Goal: Task Accomplishment & Management: Complete application form

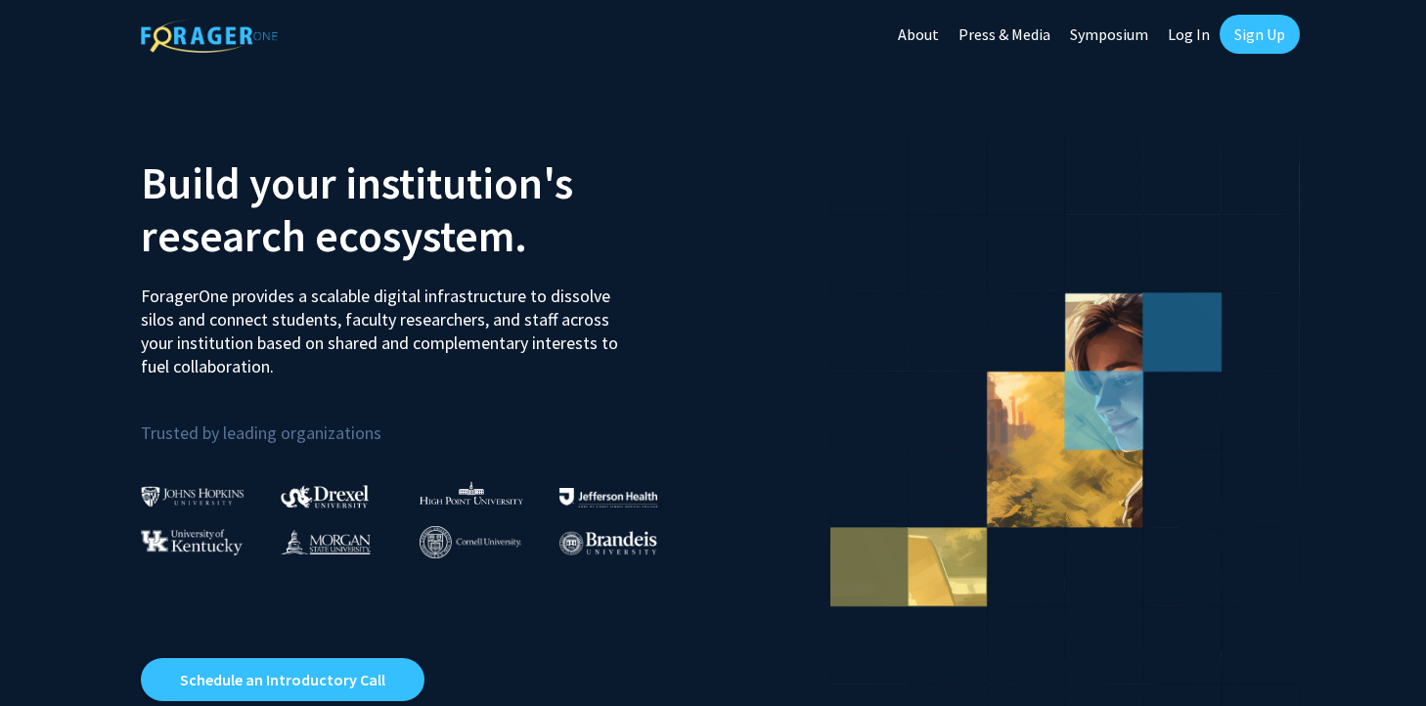
click at [1249, 35] on link "Sign Up" at bounding box center [1260, 34] width 80 height 39
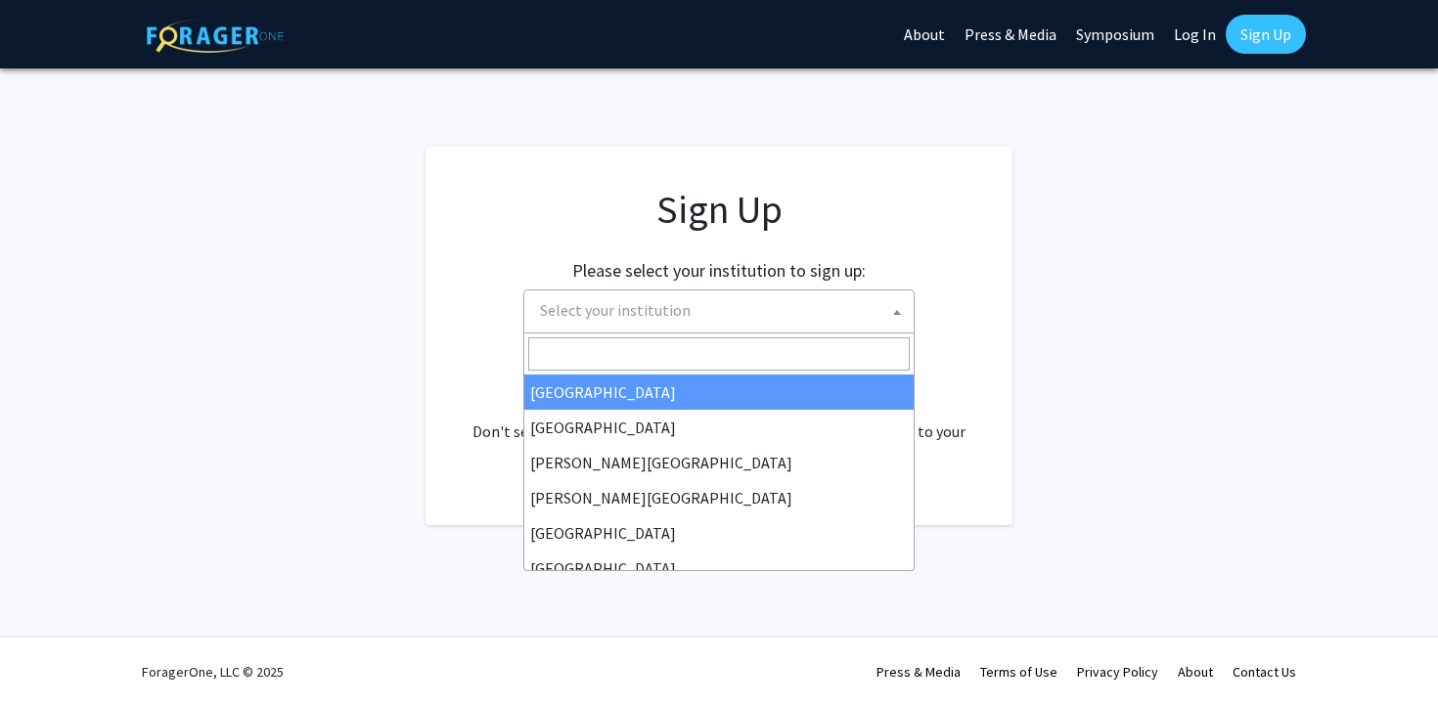
click at [705, 331] on span "Select your institution" at bounding box center [718, 312] width 391 height 44
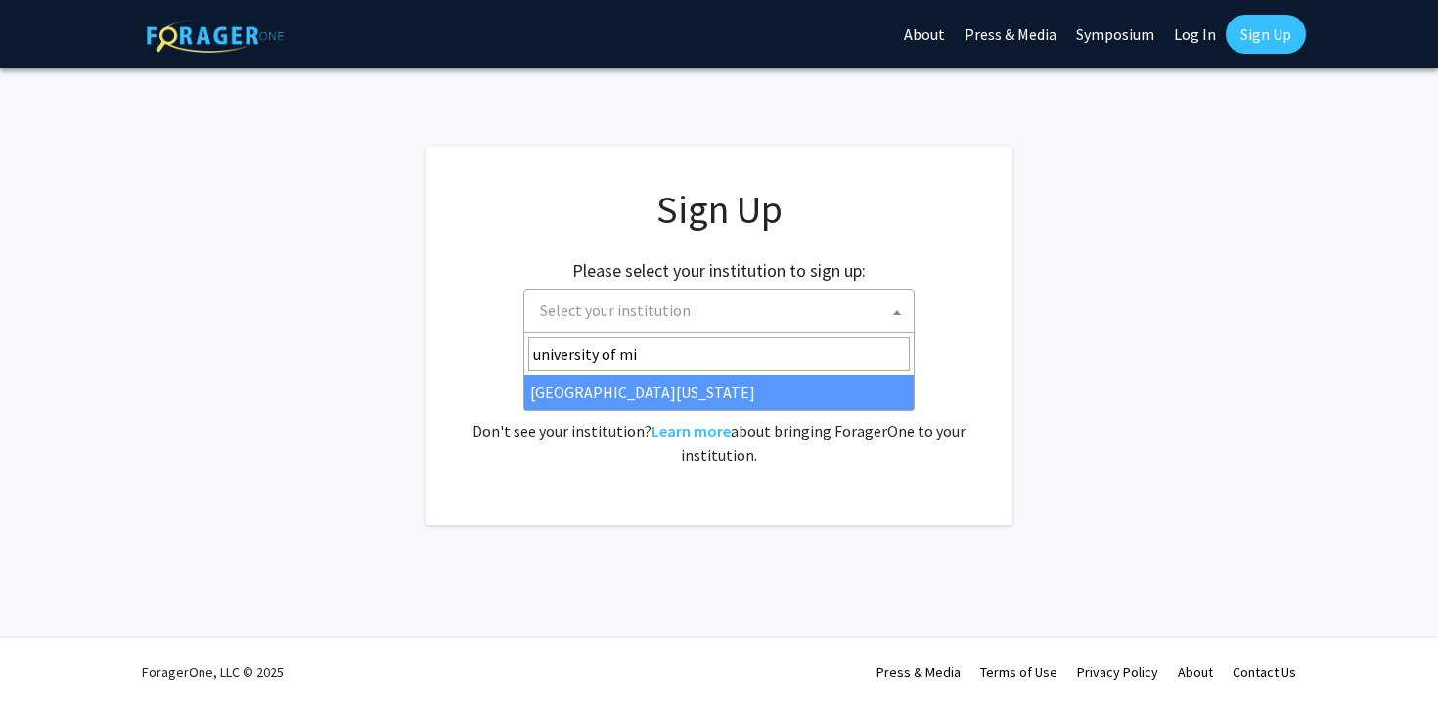
type input "university of mi"
select select "33"
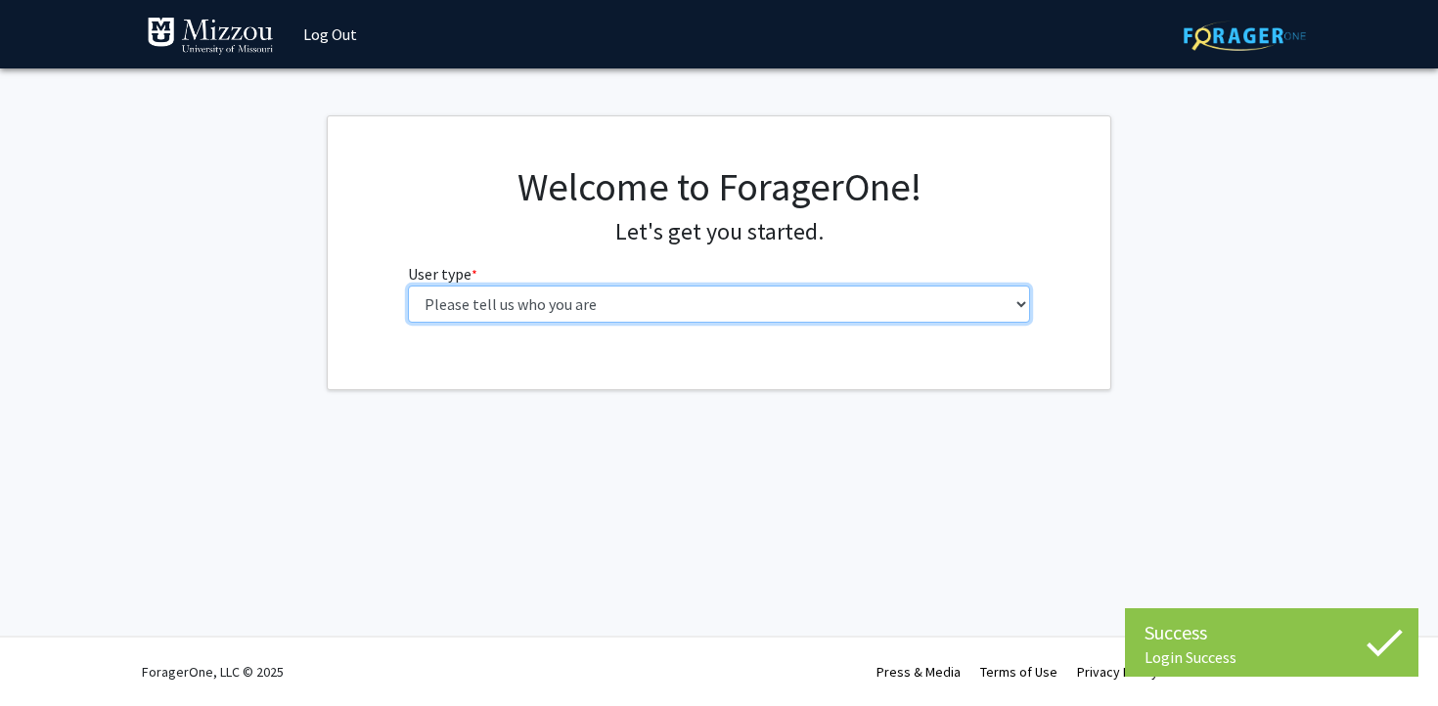
click at [701, 317] on select "Please tell us who you are Undergraduate Student Master's Student Doctoral Cand…" at bounding box center [719, 304] width 623 height 37
select select "1: undergrad"
click at [408, 286] on select "Please tell us who you are Undergraduate Student Master's Student Doctoral Cand…" at bounding box center [719, 304] width 623 height 37
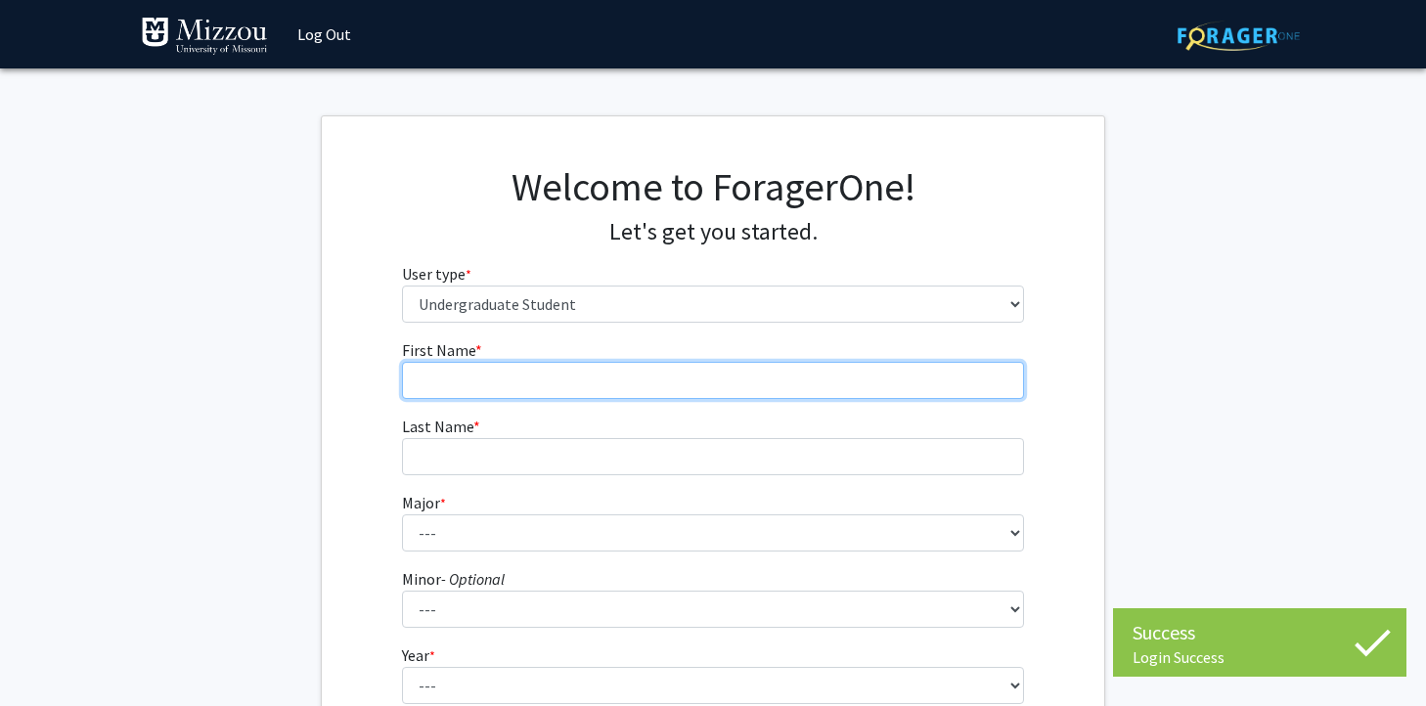
click at [824, 398] on input "First Name * required" at bounding box center [713, 380] width 623 height 37
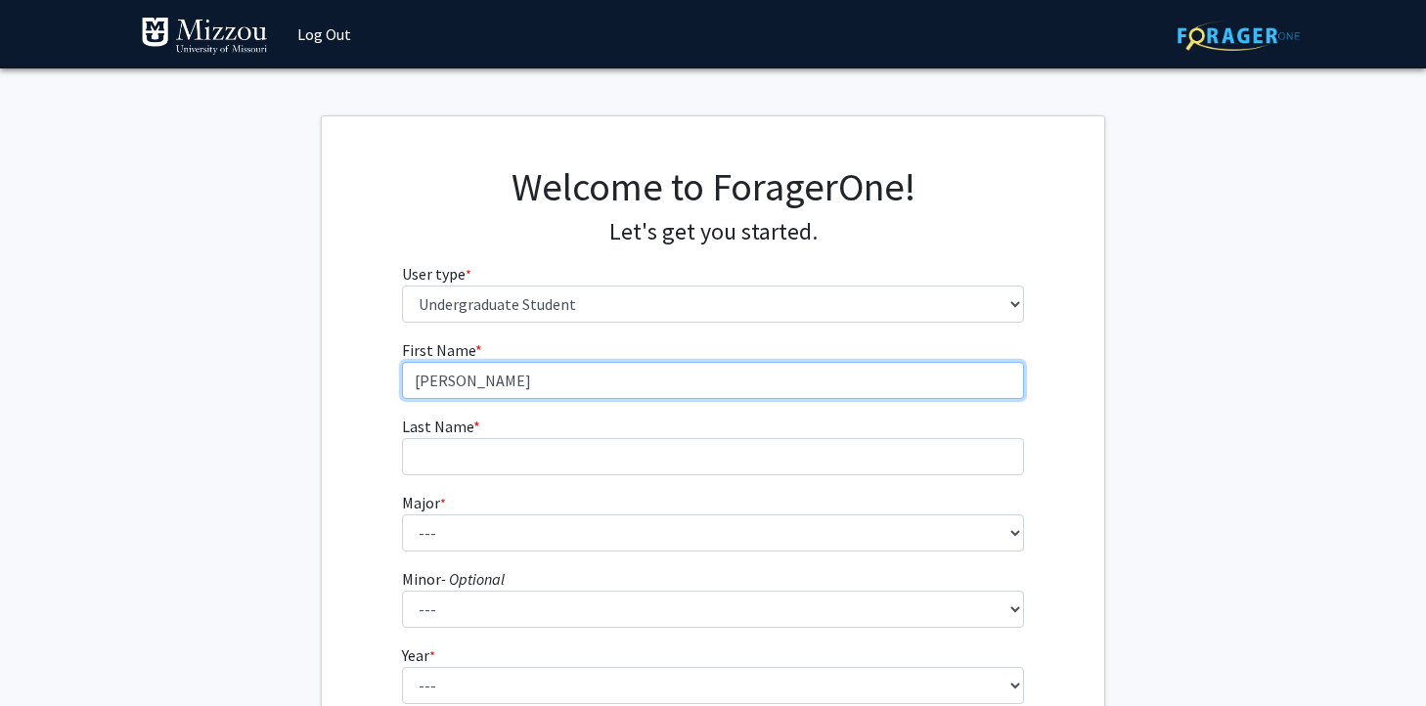
type input "[PERSON_NAME]"
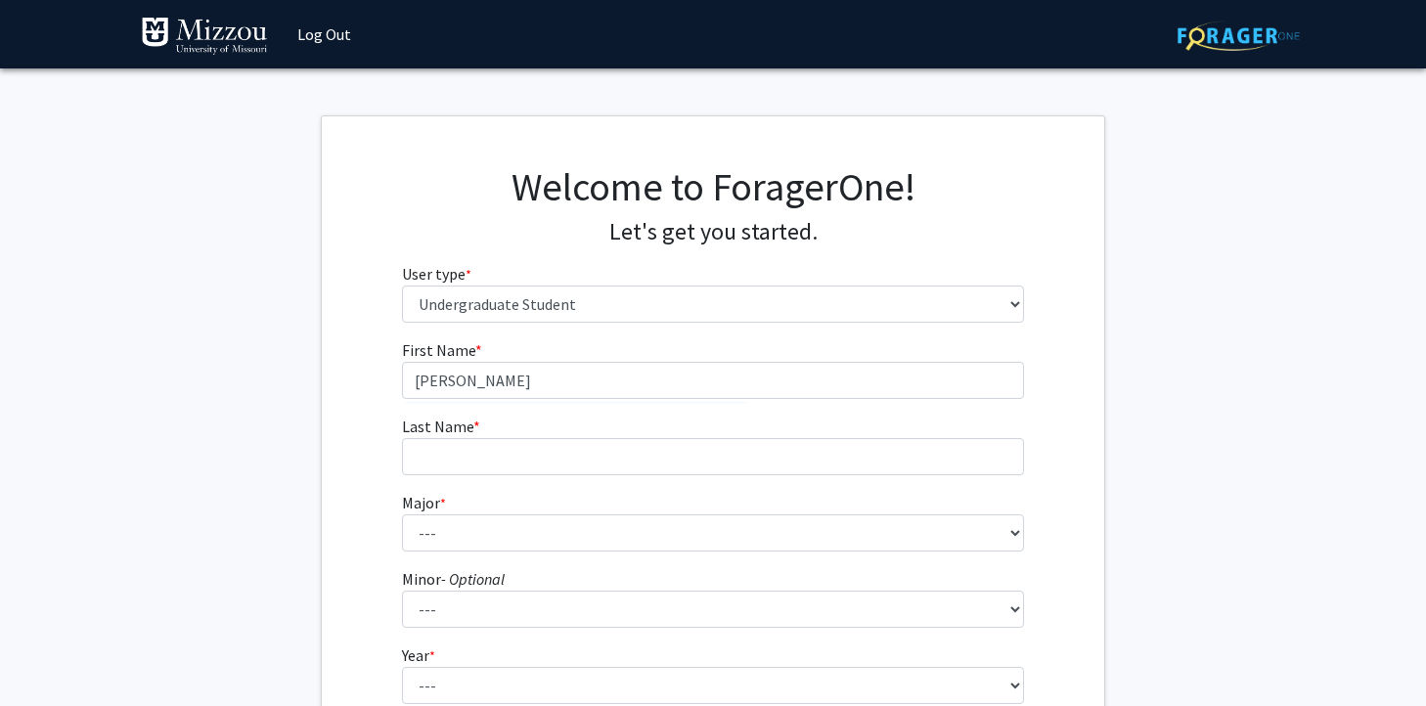
click at [754, 475] on form "First Name * required [PERSON_NAME] Last Name * required Major * required --- A…" at bounding box center [713, 576] width 623 height 477
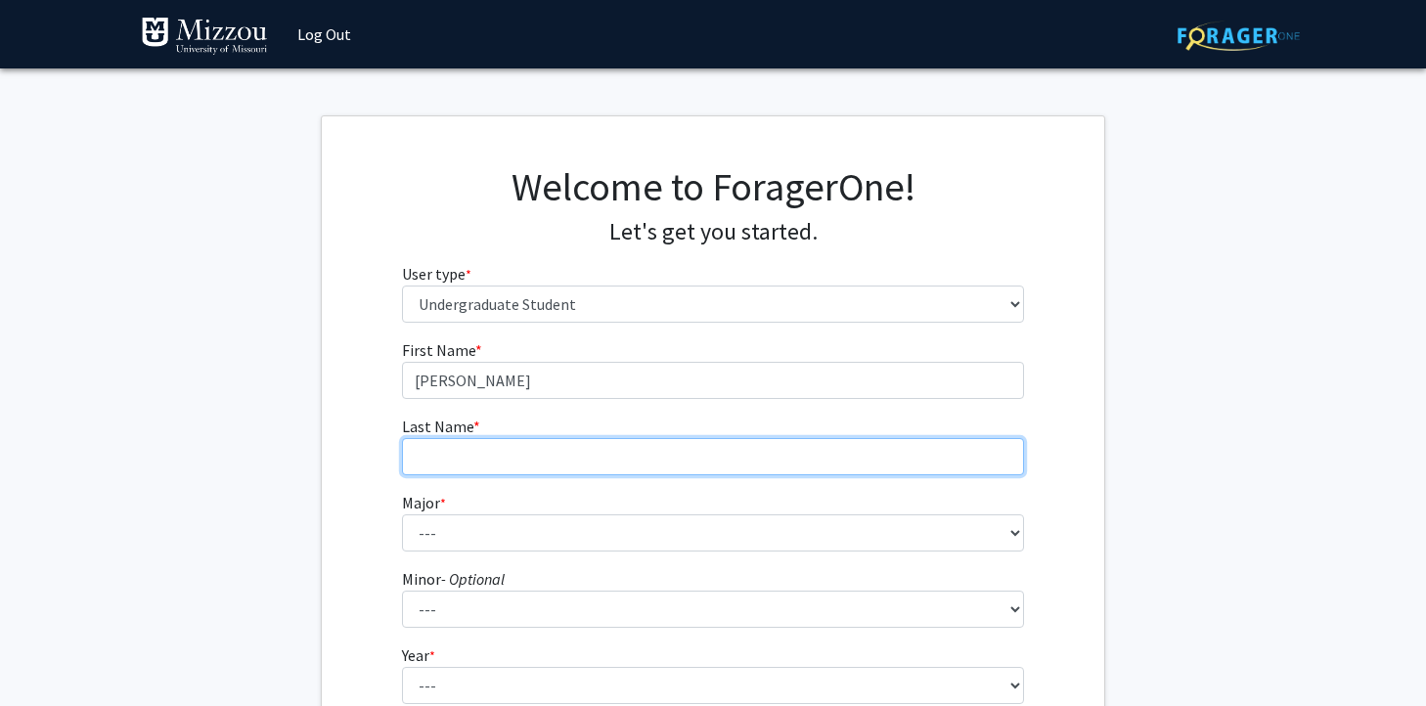
click at [746, 456] on input "Last Name * required" at bounding box center [713, 456] width 623 height 37
type input "[PERSON_NAME]"
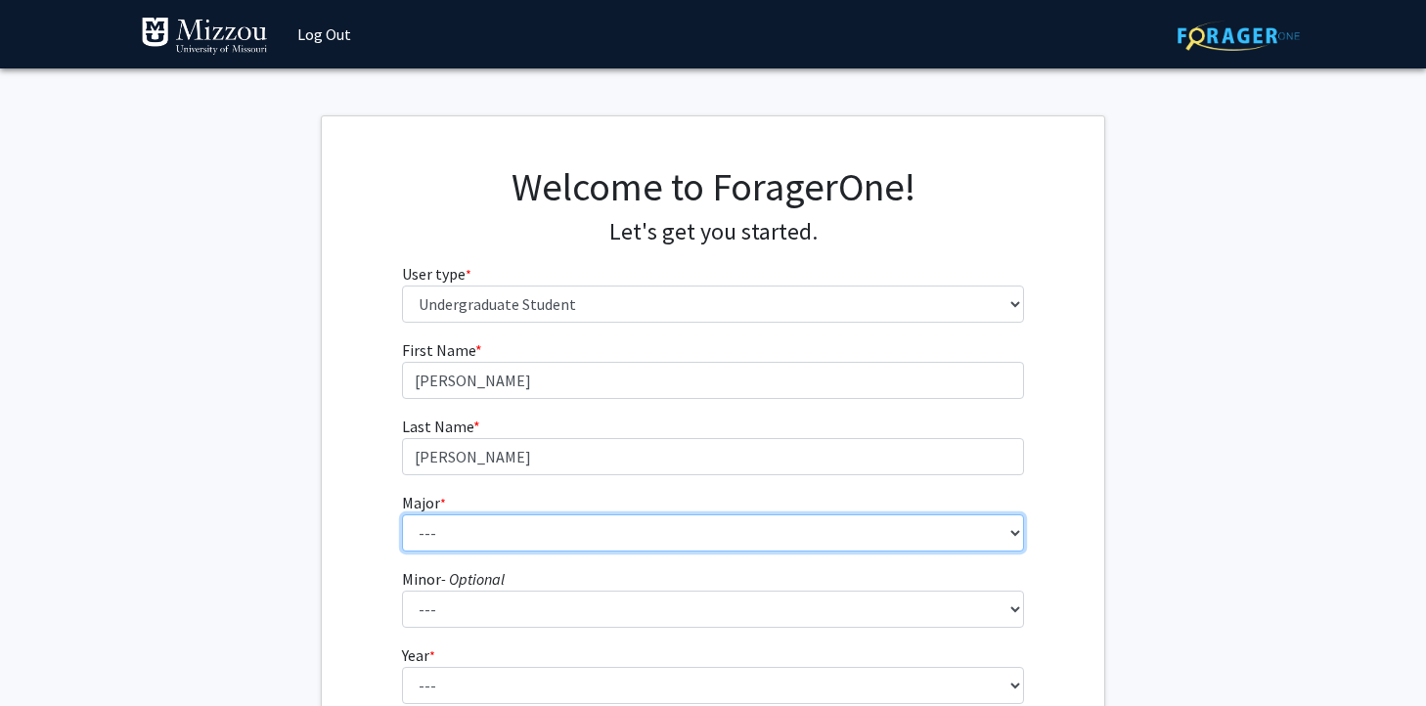
click at [700, 521] on select "--- Agribusiness Management Agricultural Education Agricultural Education: Comm…" at bounding box center [713, 532] width 623 height 37
select select "111: 2603"
click at [402, 514] on select "--- Agribusiness Management Agricultural Education Agricultural Education: Comm…" at bounding box center [713, 532] width 623 height 37
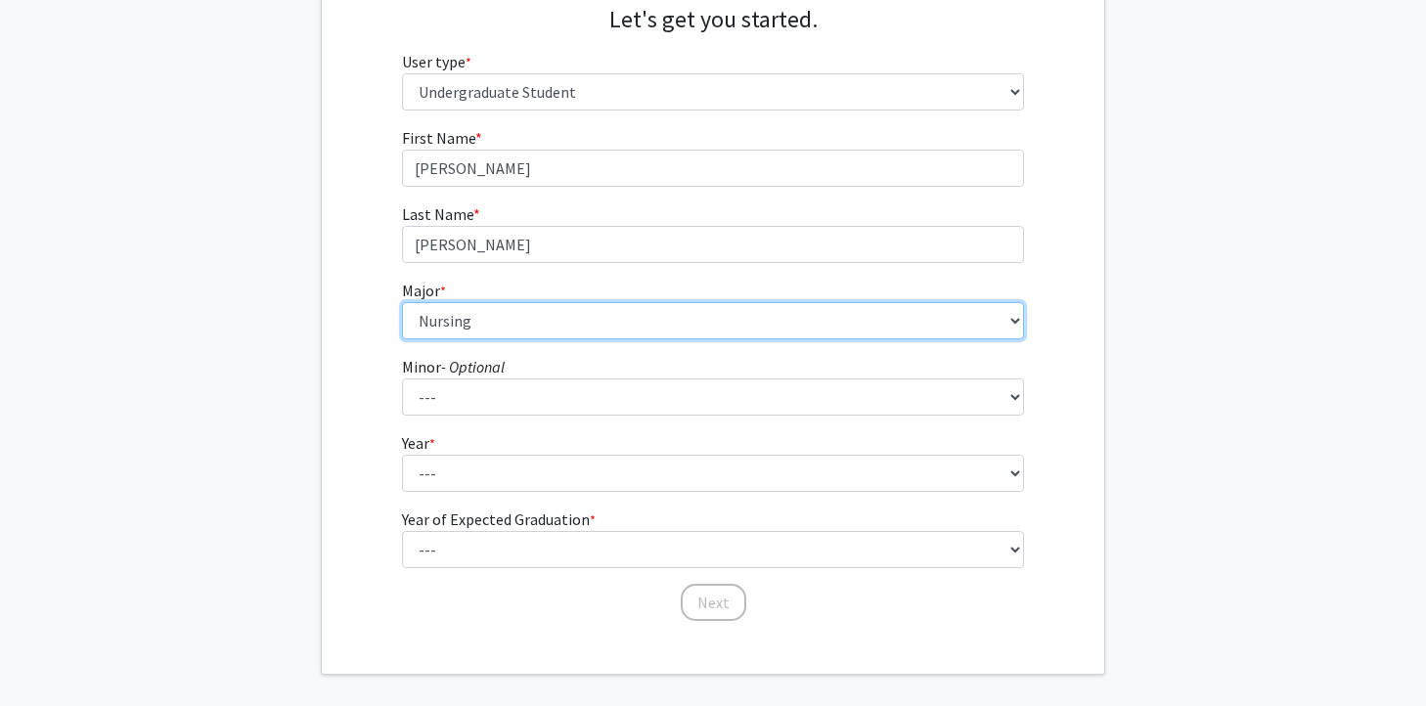
scroll to position [213, 0]
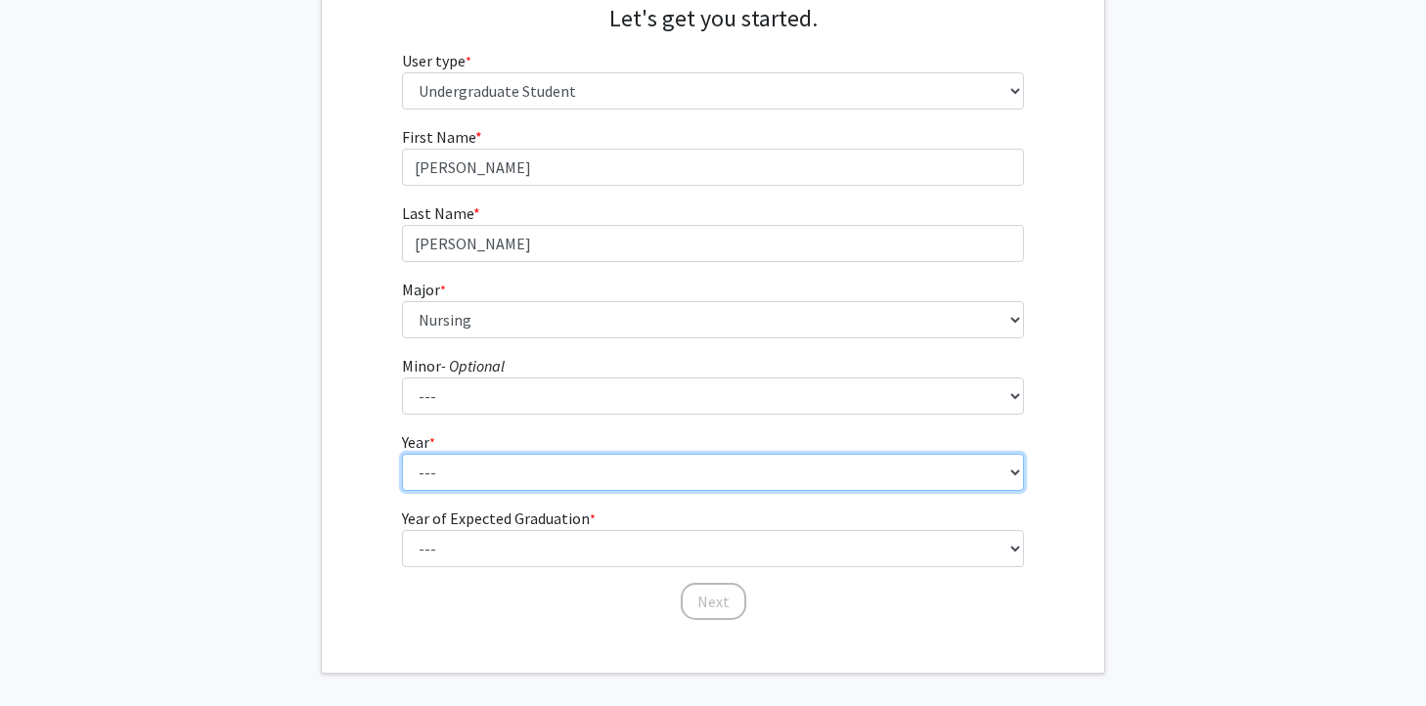
click at [518, 481] on select "--- First-year Sophomore Junior Senior Postbaccalaureate Certificate" at bounding box center [713, 472] width 623 height 37
select select "1: first-year"
click at [402, 454] on select "--- First-year Sophomore Junior Senior Postbaccalaureate Certificate" at bounding box center [713, 472] width 623 height 37
click at [521, 475] on select "--- First-year Sophomore Junior Senior Postbaccalaureate Certificate" at bounding box center [713, 472] width 623 height 37
click at [402, 454] on select "--- First-year Sophomore Junior Senior Postbaccalaureate Certificate" at bounding box center [713, 472] width 623 height 37
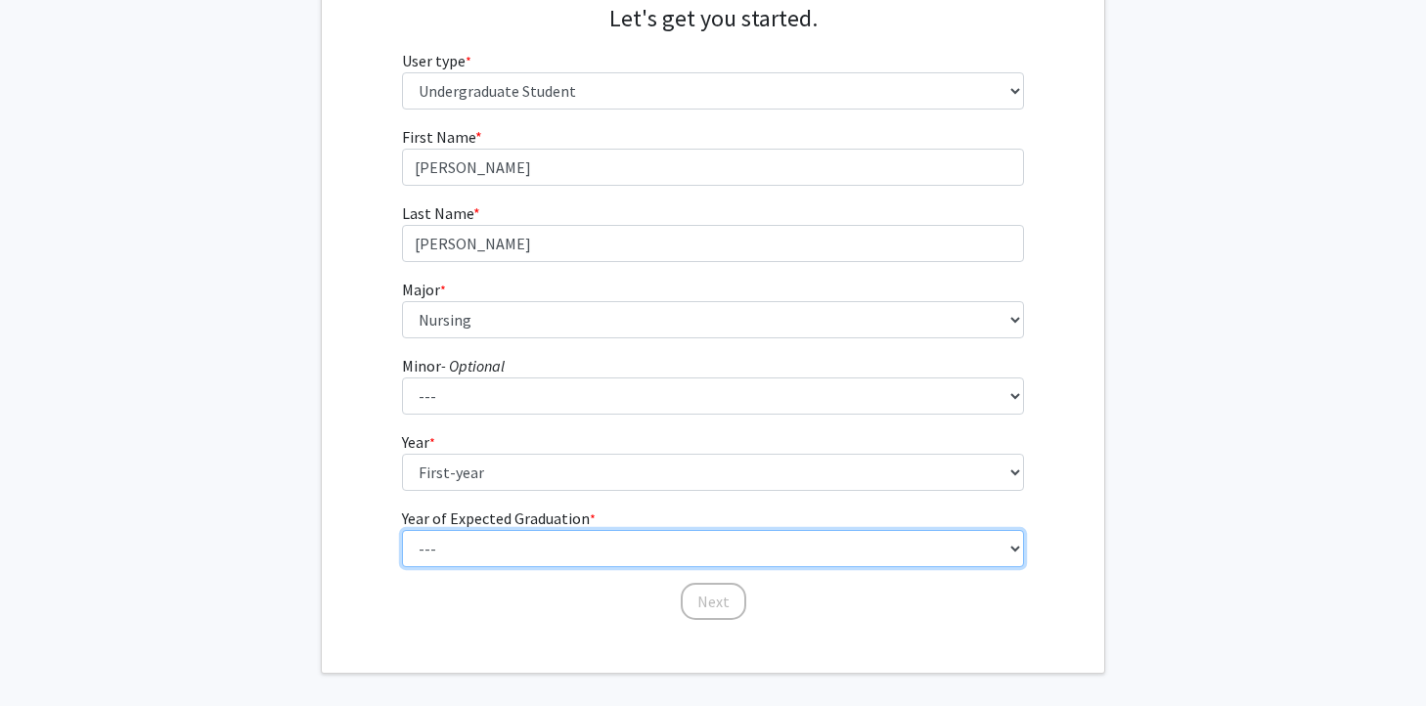
click at [519, 546] on select "--- 2025 2026 2027 2028 2029 2030 2031 2032 2033 2034" at bounding box center [713, 548] width 623 height 37
select select "5: 2029"
click at [402, 530] on select "--- 2025 2026 2027 2028 2029 2030 2031 2032 2033 2034" at bounding box center [713, 548] width 623 height 37
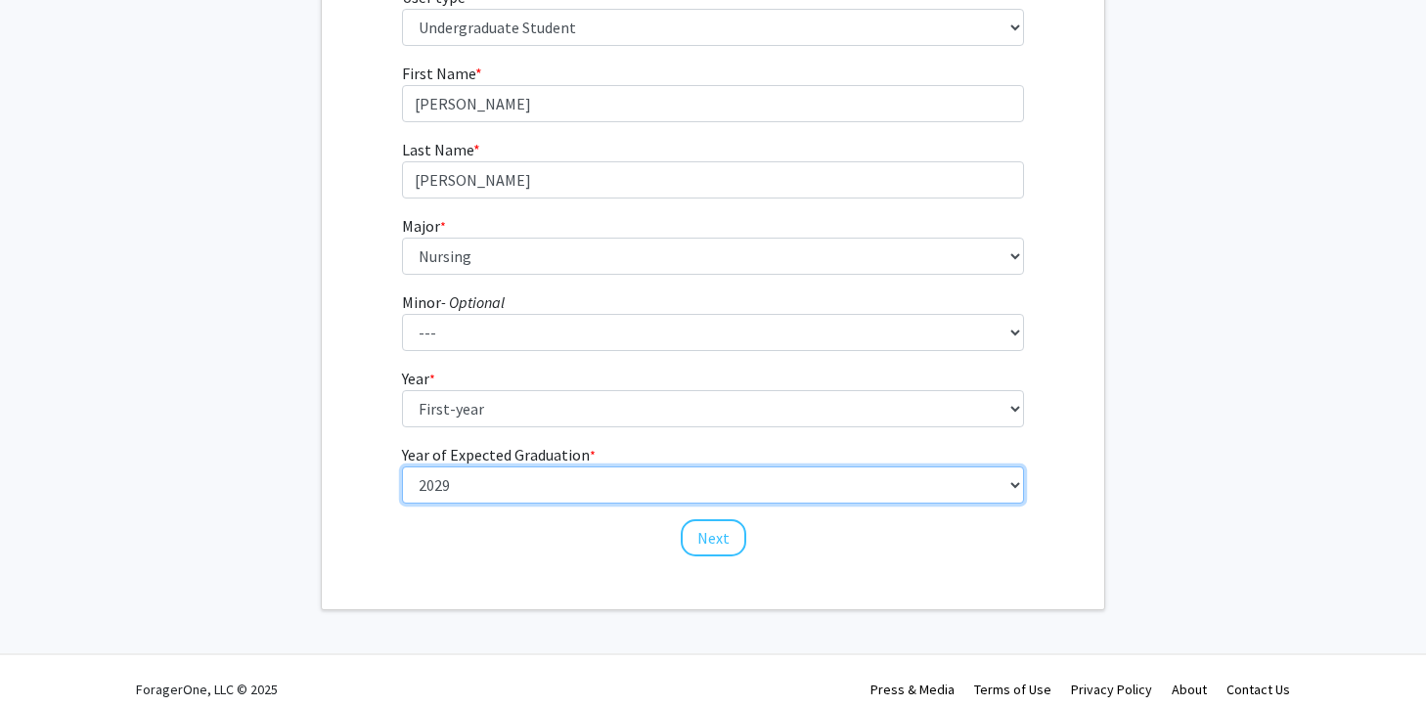
scroll to position [286, 0]
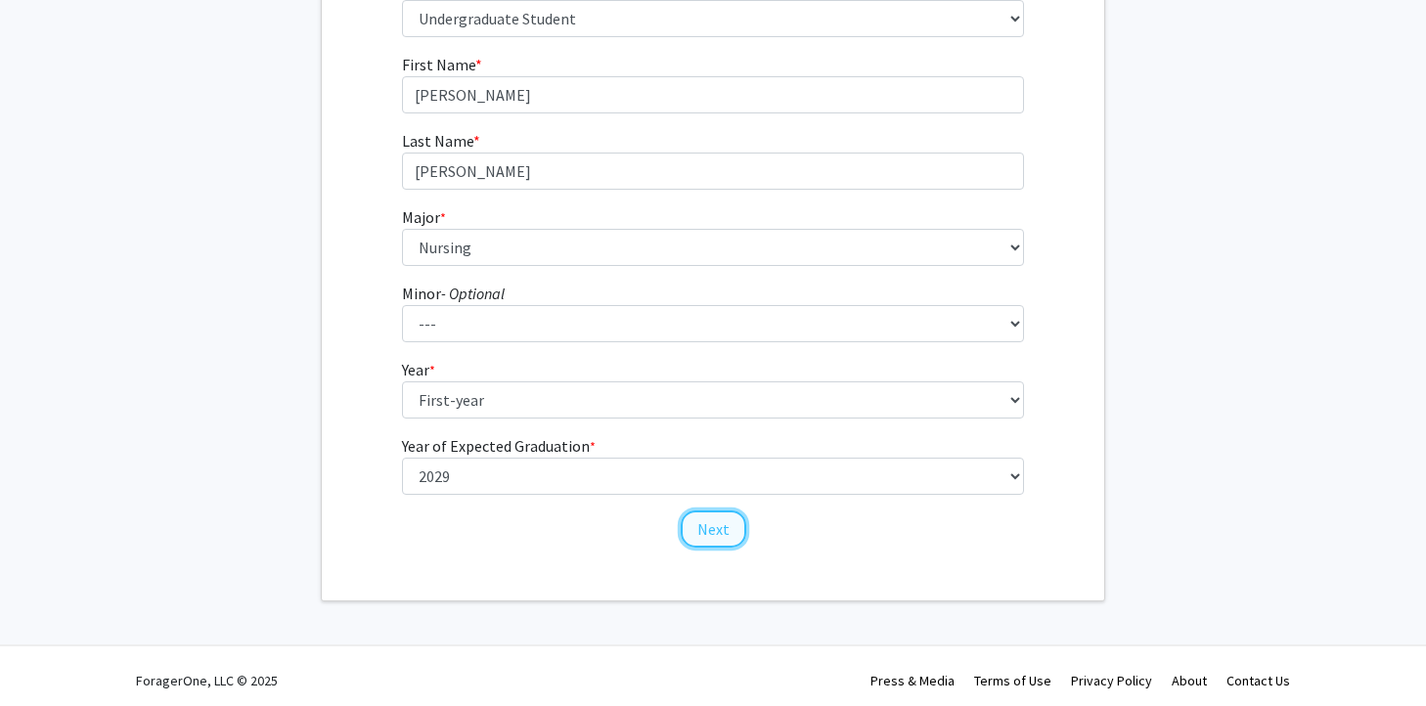
click at [720, 530] on button "Next" at bounding box center [714, 529] width 66 height 37
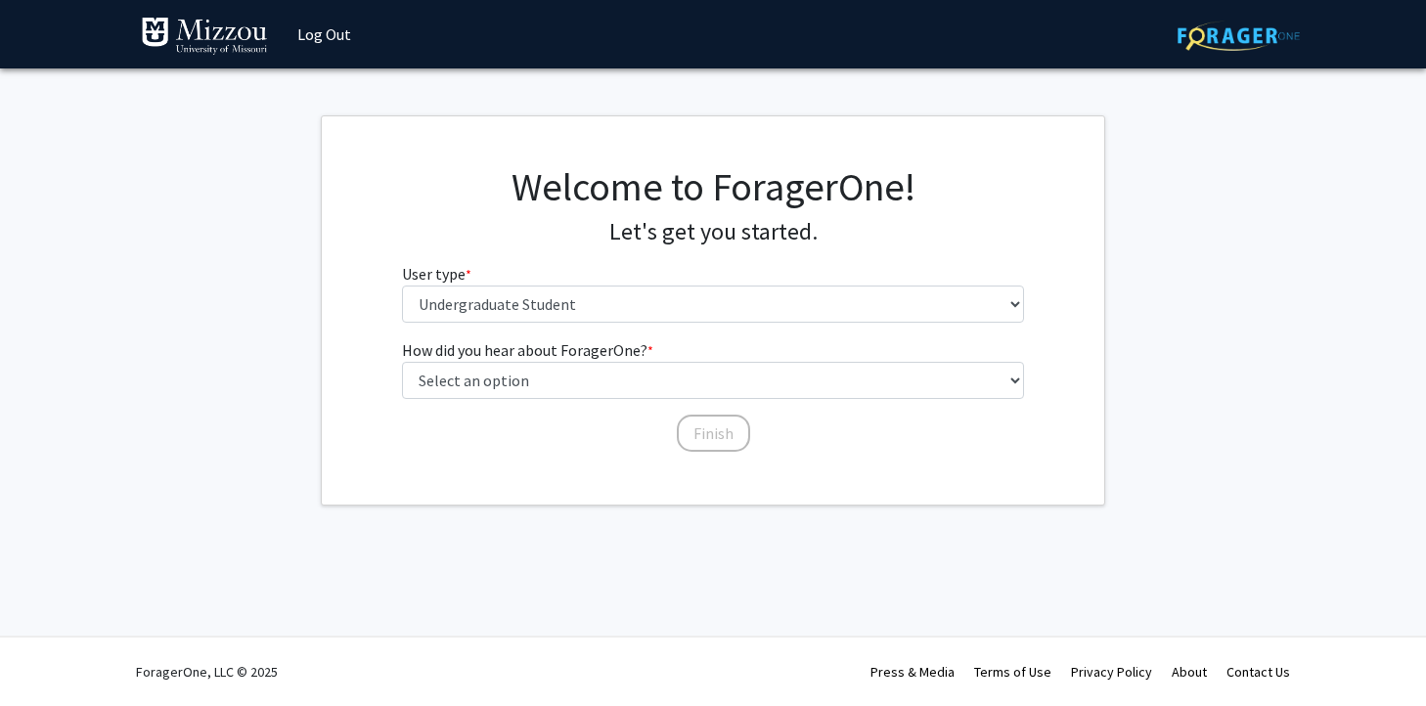
scroll to position [0, 0]
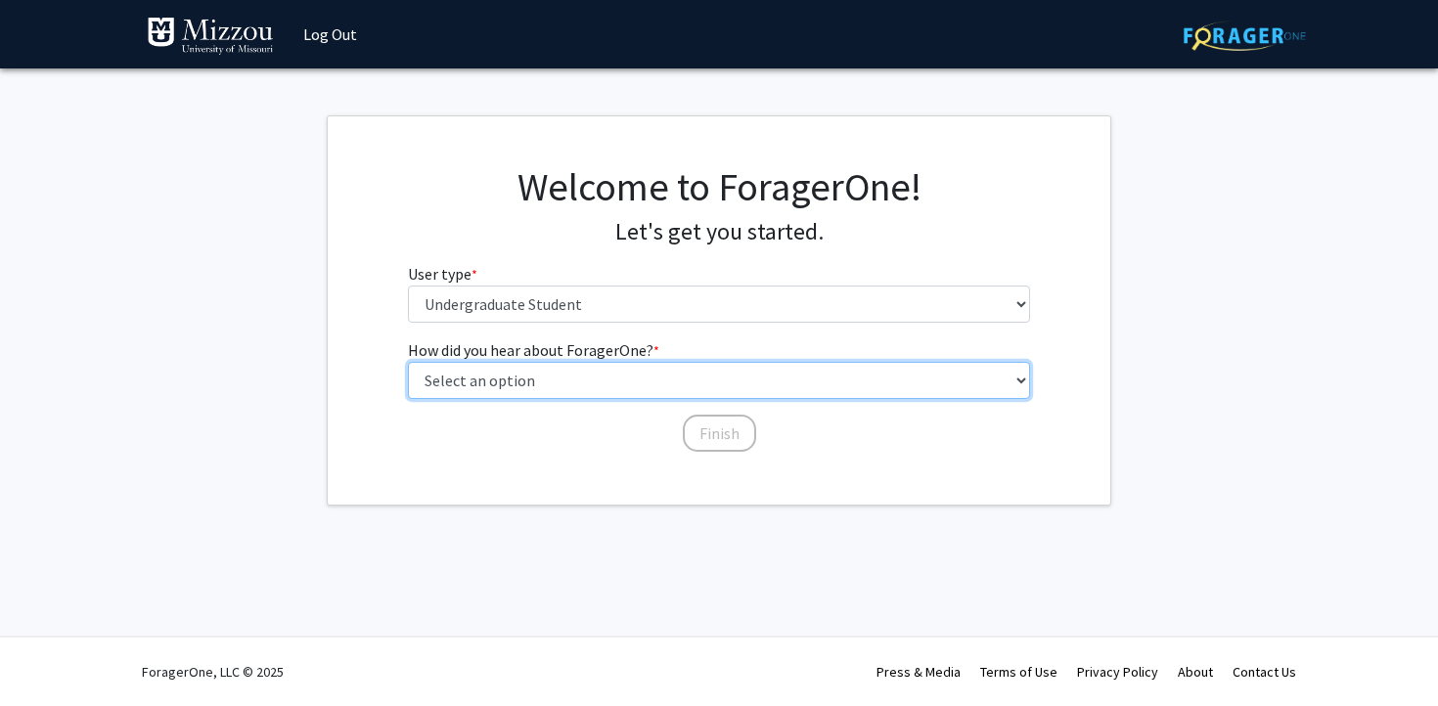
click at [673, 374] on select "Select an option Peer/student recommendation Faculty/staff recommendation Unive…" at bounding box center [719, 380] width 623 height 37
select select "2: faculty_recommendation"
click at [408, 362] on select "Select an option Peer/student recommendation Faculty/staff recommendation Unive…" at bounding box center [719, 380] width 623 height 37
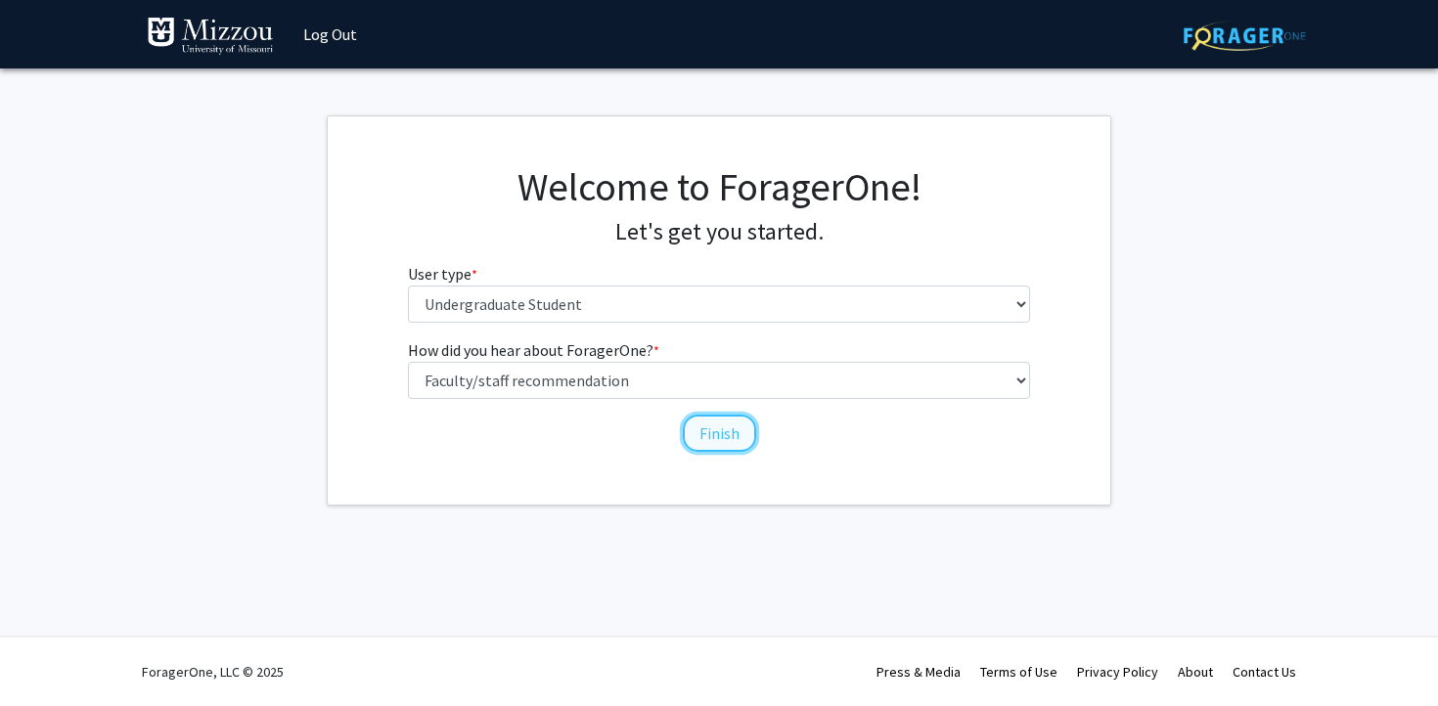
click at [714, 435] on button "Finish" at bounding box center [719, 433] width 73 height 37
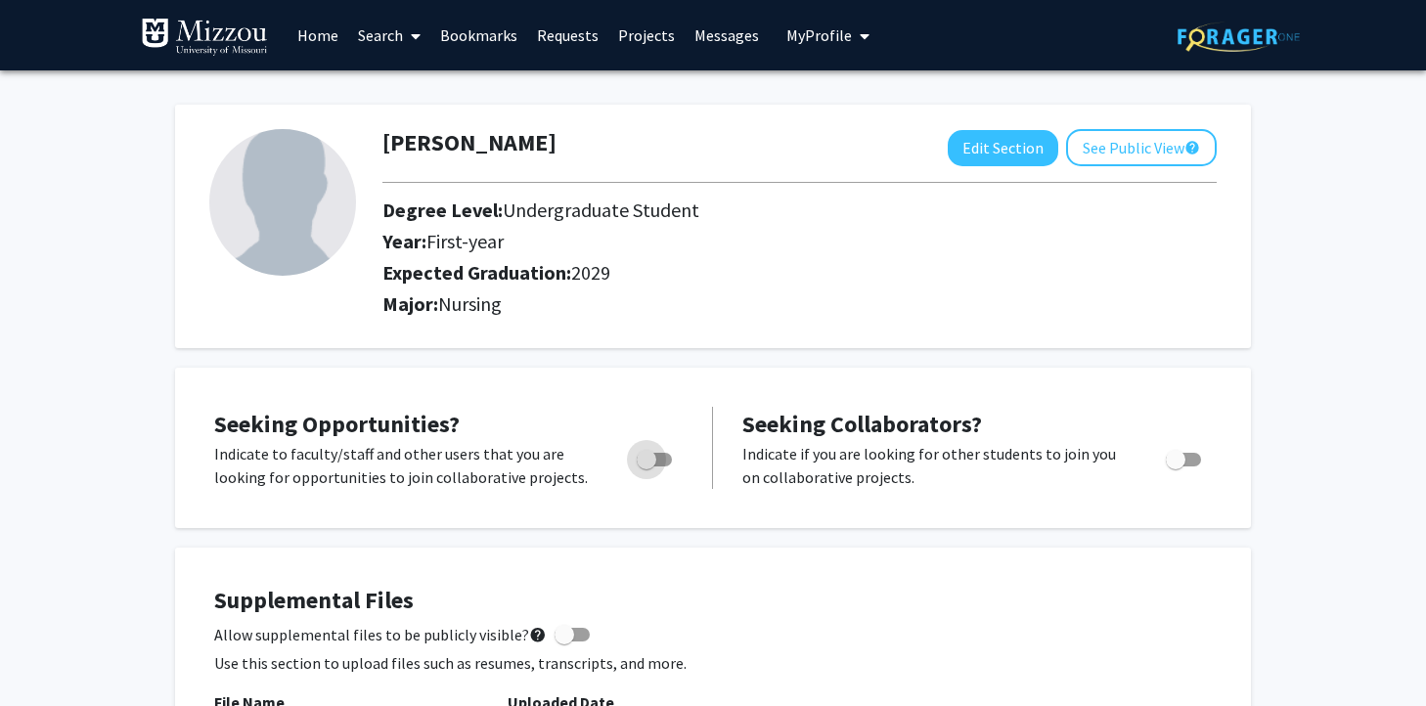
click at [653, 462] on span "Toggle" at bounding box center [647, 460] width 20 height 20
click at [646, 467] on input "Are you actively seeking opportunities?" at bounding box center [646, 467] width 1 height 1
checkbox input "true"
